Goal: Task Accomplishment & Management: Manage account settings

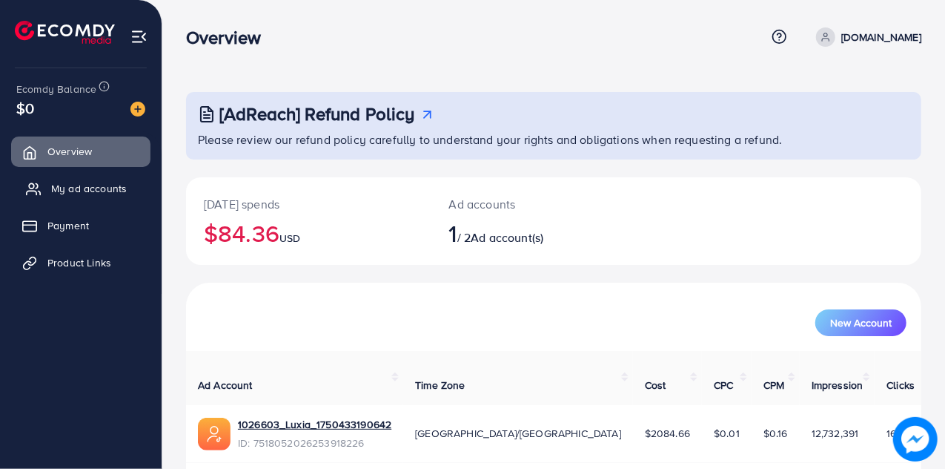
click at [72, 192] on span "My ad accounts" at bounding box center [89, 188] width 76 height 15
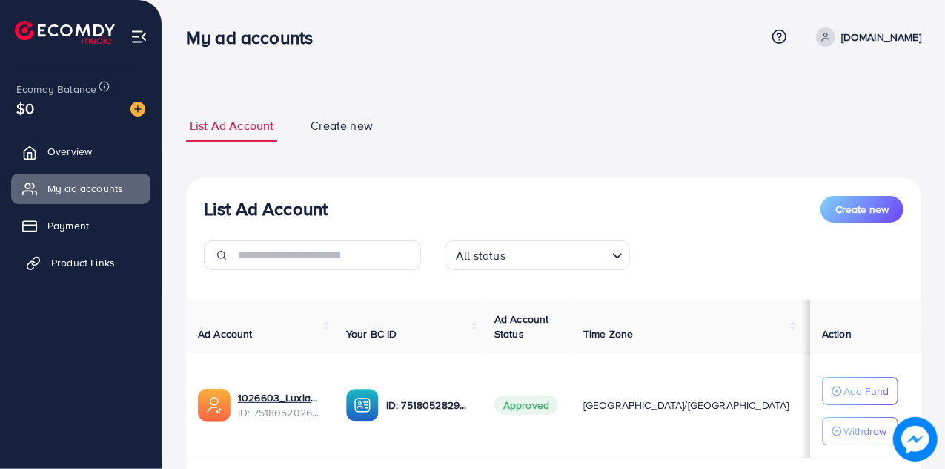
click at [71, 268] on span "Product Links" at bounding box center [83, 262] width 64 height 15
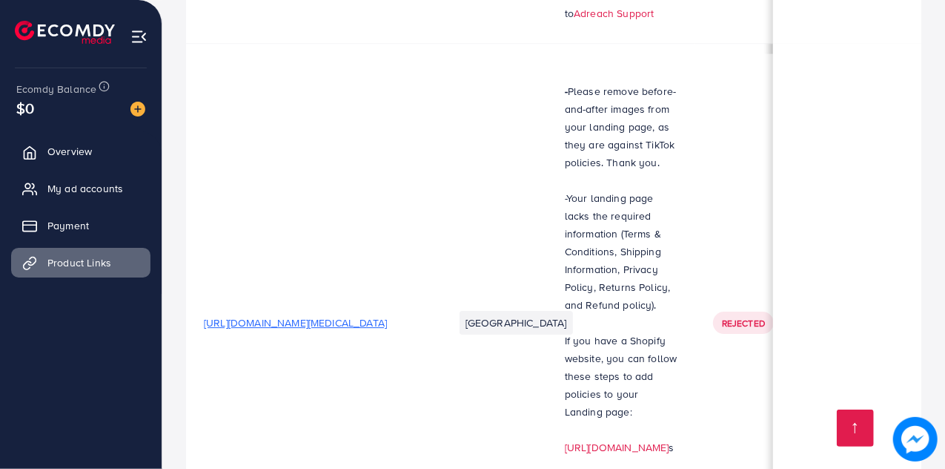
scroll to position [0, 41]
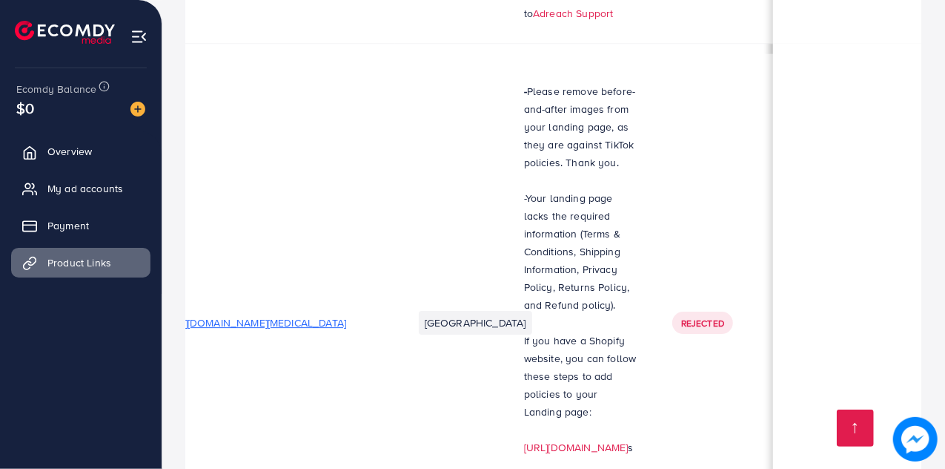
click at [87, 194] on span "My ad accounts" at bounding box center [89, 188] width 76 height 15
